Goal: Task Accomplishment & Management: Complete application form

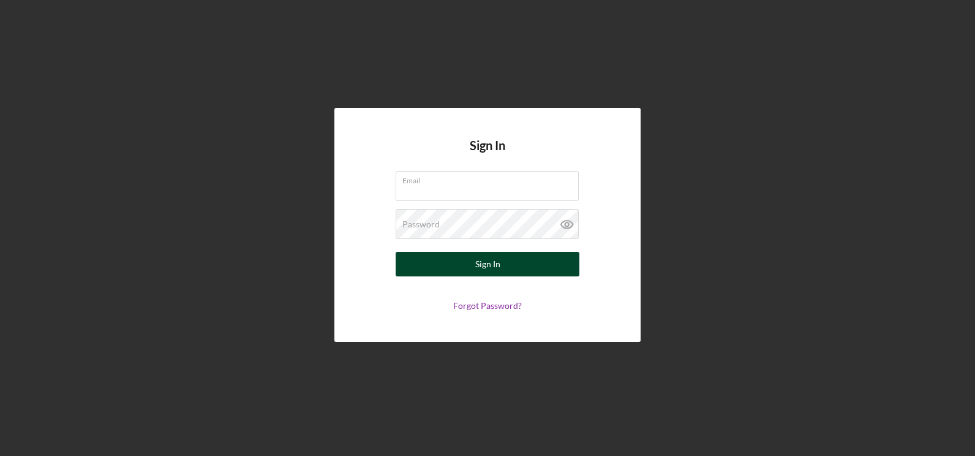
type input "[EMAIL_ADDRESS][DOMAIN_NAME]"
click at [484, 266] on div "Sign In" at bounding box center [487, 264] width 25 height 24
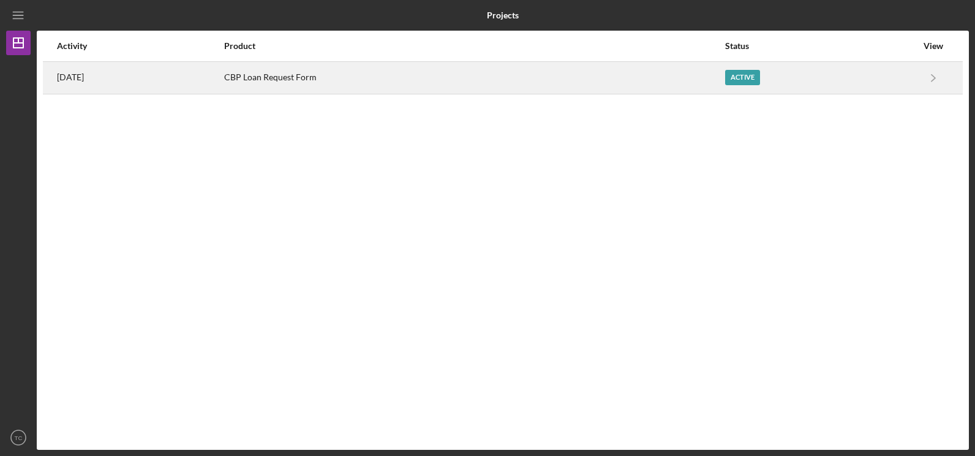
click at [81, 76] on time "[DATE]" at bounding box center [70, 77] width 27 height 10
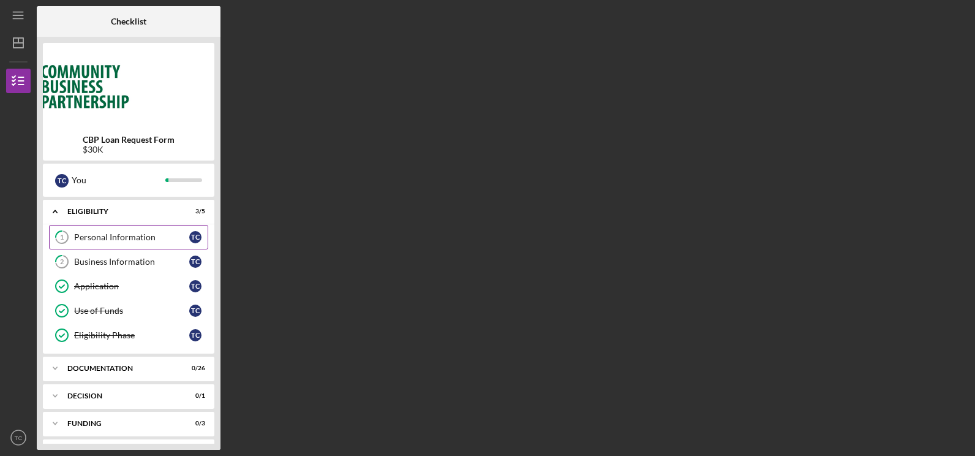
click at [102, 233] on div "Personal Information" at bounding box center [131, 237] width 115 height 10
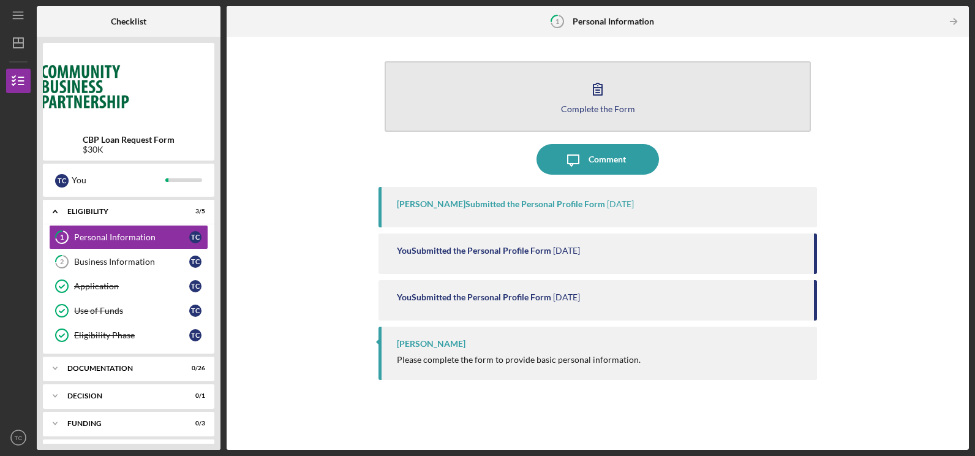
click at [613, 113] on div "Complete the Form" at bounding box center [598, 108] width 74 height 9
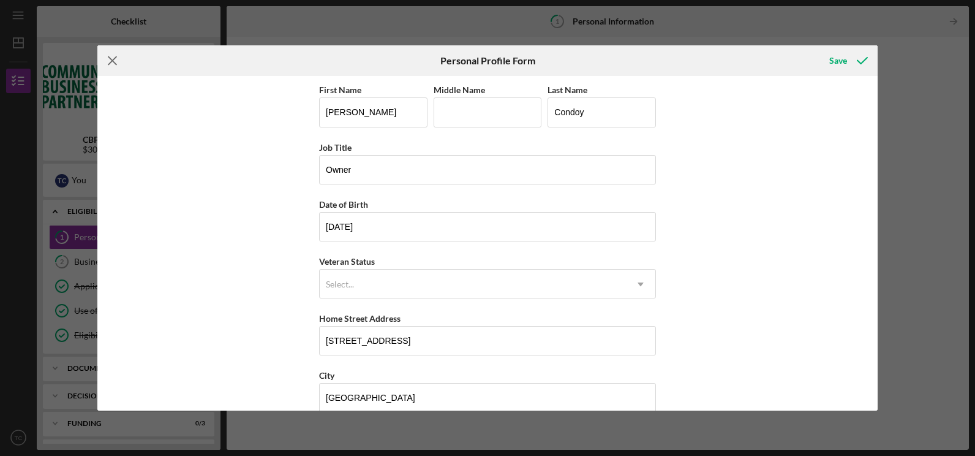
click at [113, 61] on line at bounding box center [112, 61] width 8 height 8
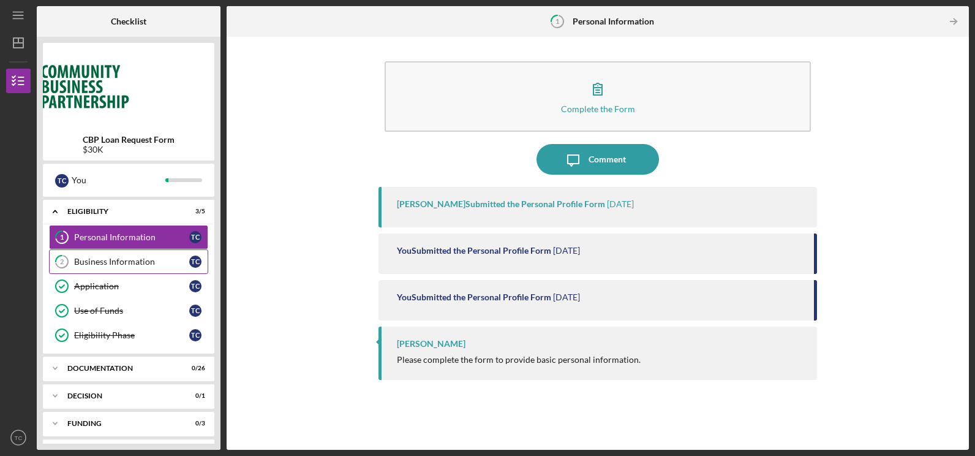
click at [132, 260] on div "Business Information" at bounding box center [131, 262] width 115 height 10
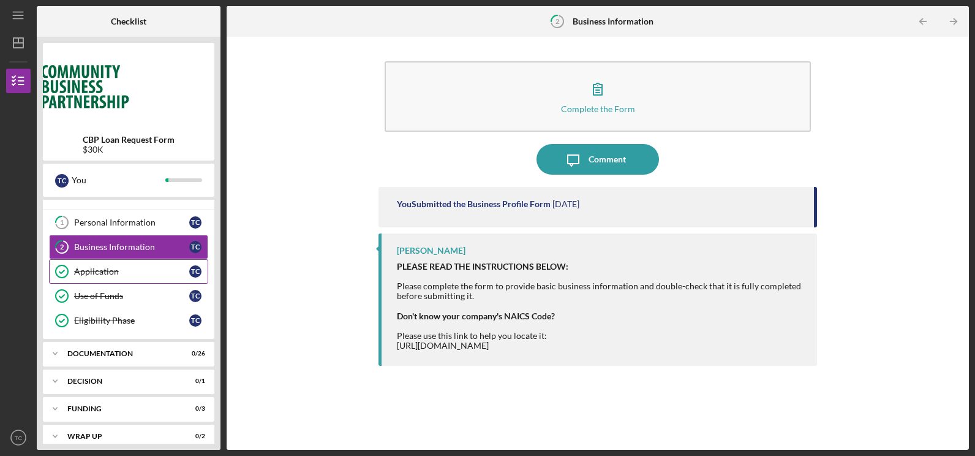
scroll to position [26, 0]
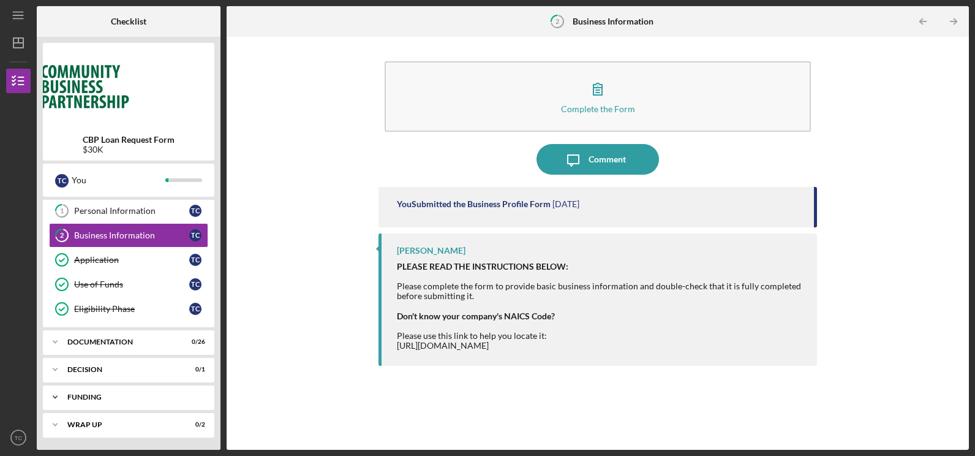
click at [200, 393] on div "Funding" at bounding box center [136, 396] width 138 height 7
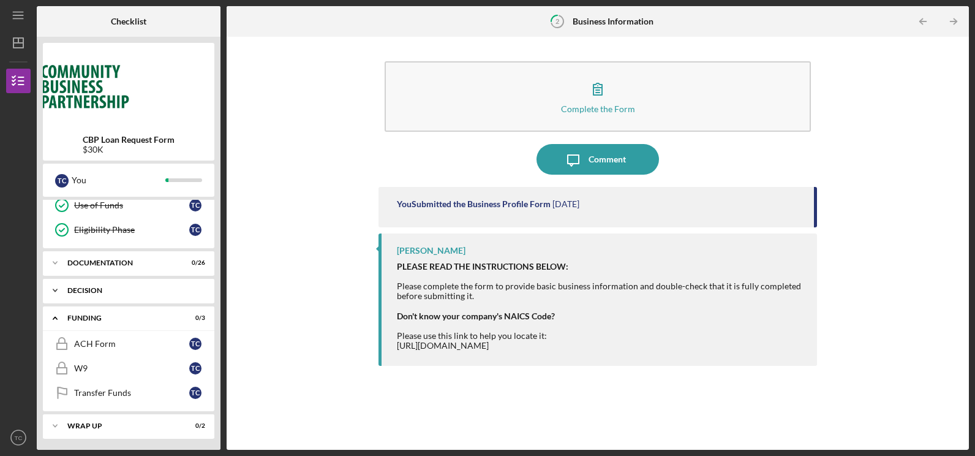
scroll to position [107, 0]
click at [100, 347] on div "ACH Form" at bounding box center [131, 342] width 115 height 10
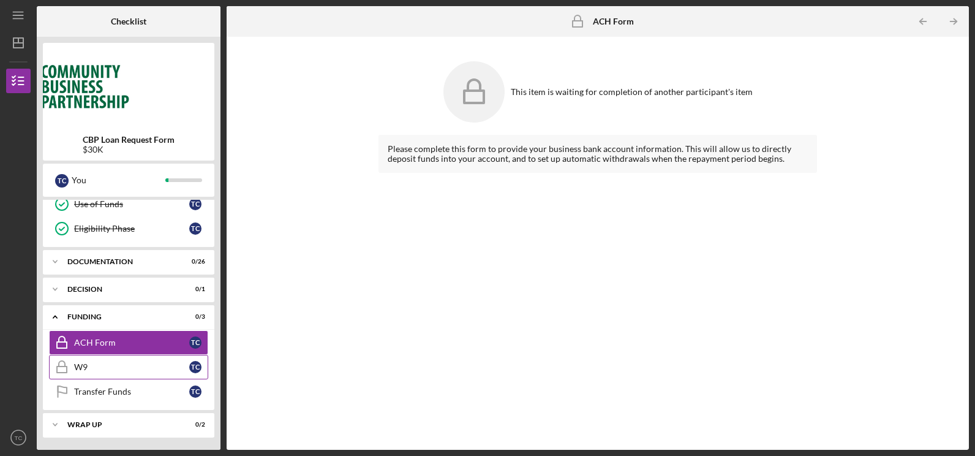
click at [80, 363] on div "W9" at bounding box center [131, 367] width 115 height 10
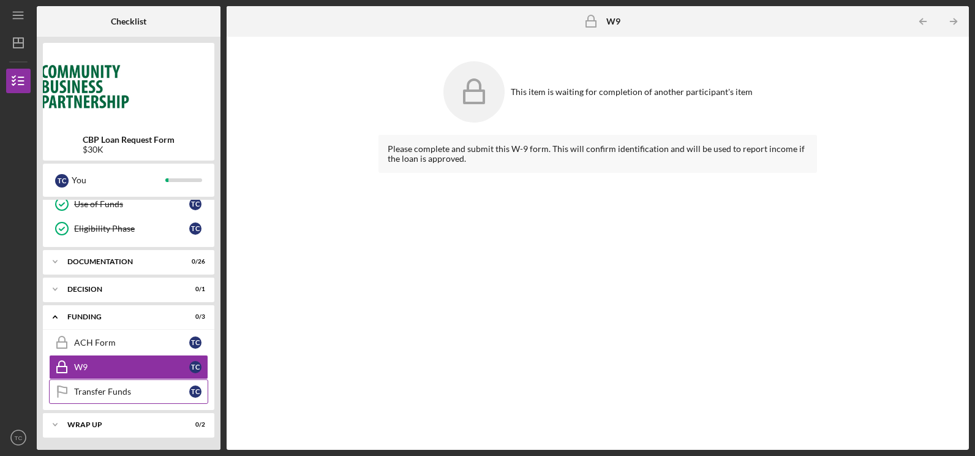
click at [92, 392] on div "Transfer Funds" at bounding box center [131, 391] width 115 height 10
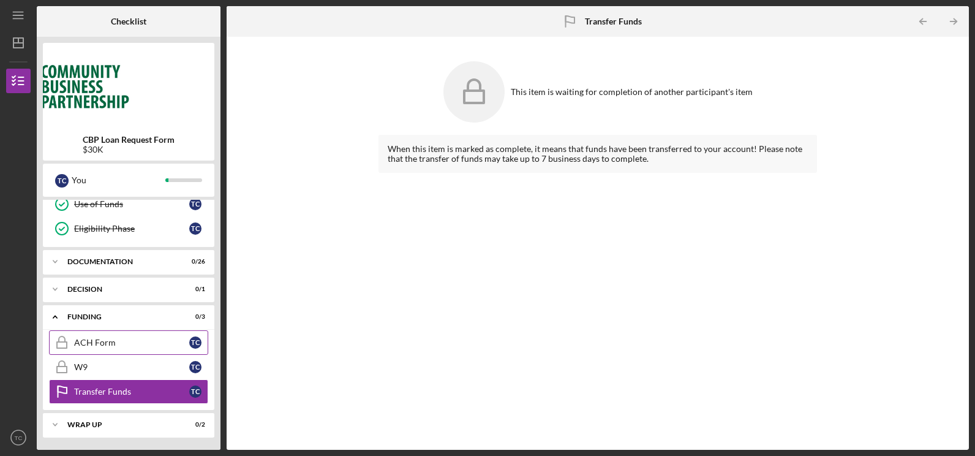
click at [80, 339] on div "ACH Form" at bounding box center [131, 342] width 115 height 10
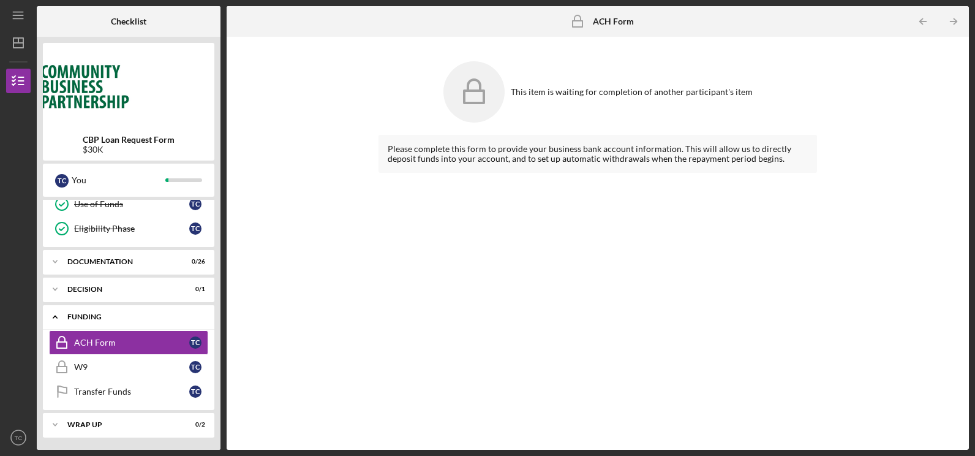
click at [88, 313] on div "Funding" at bounding box center [133, 316] width 132 height 7
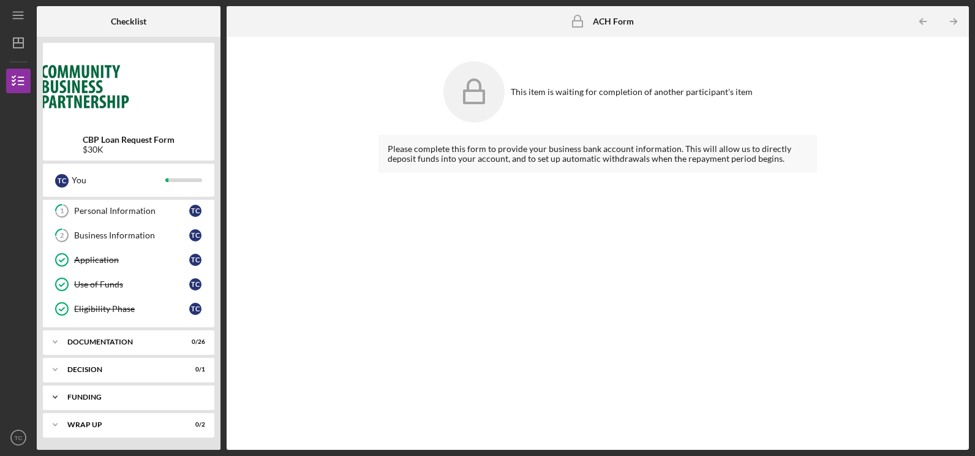
scroll to position [26, 0]
click at [87, 342] on div "Documentation" at bounding box center [133, 341] width 132 height 7
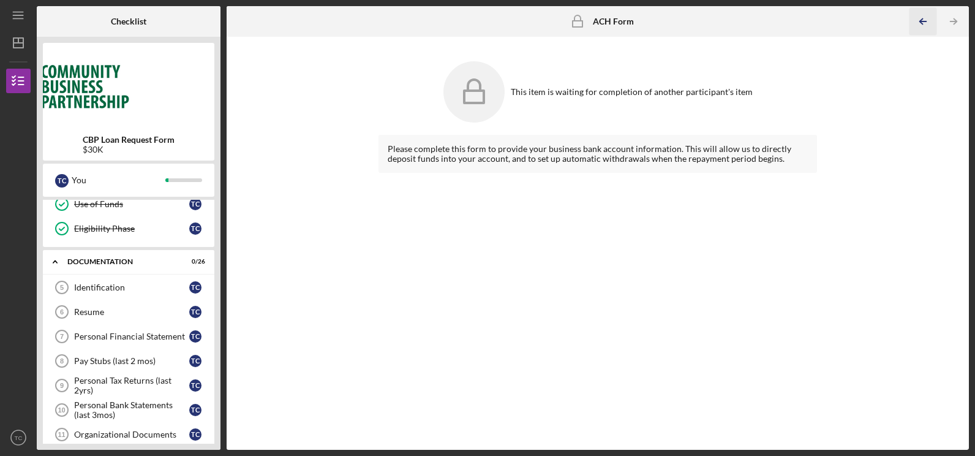
click at [921, 19] on polyline "button" at bounding box center [921, 22] width 3 height 6
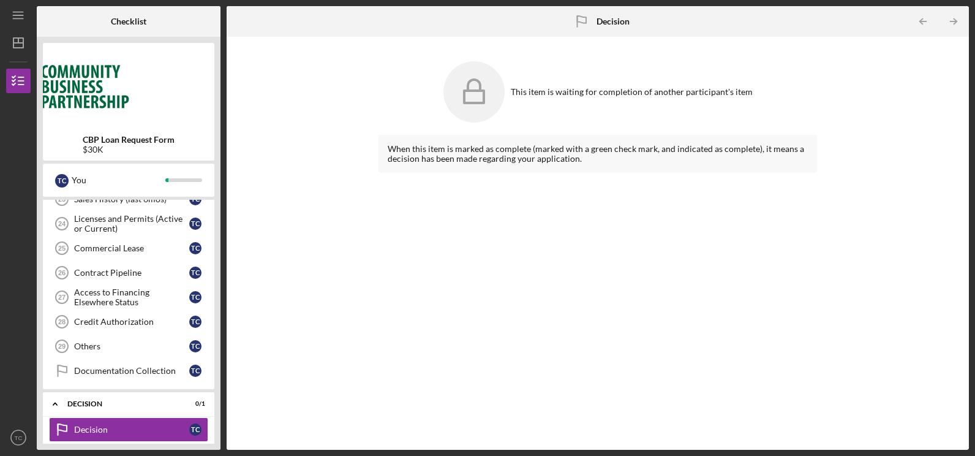
scroll to position [701, 0]
